Goal: Check status: Check status

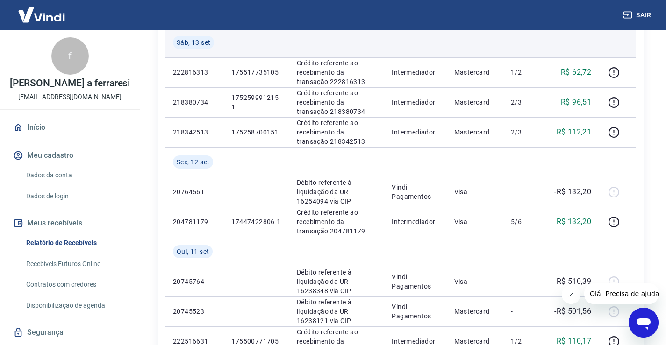
scroll to position [234, 0]
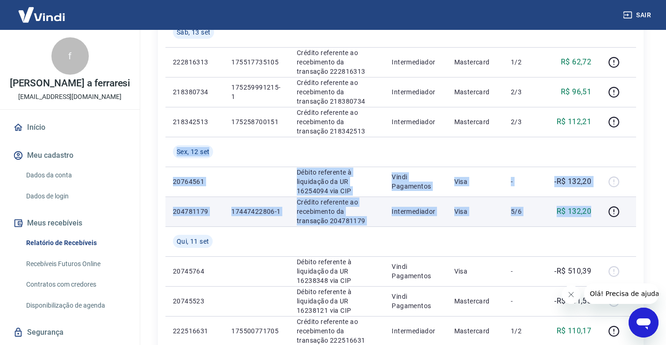
drag, startPoint x: 176, startPoint y: 146, endPoint x: 582, endPoint y: 216, distance: 411.5
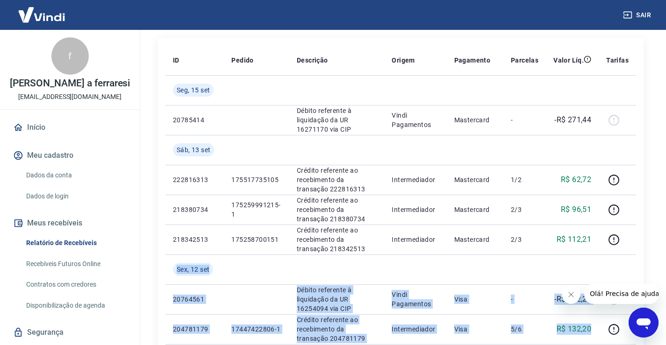
scroll to position [93, 0]
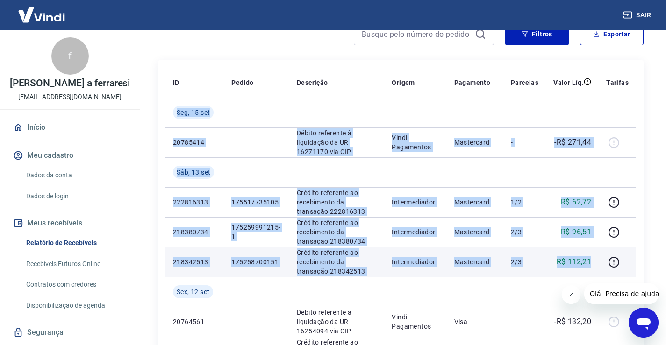
drag, startPoint x: 172, startPoint y: 107, endPoint x: 591, endPoint y: 266, distance: 447.8
